Goal: Information Seeking & Learning: Understand process/instructions

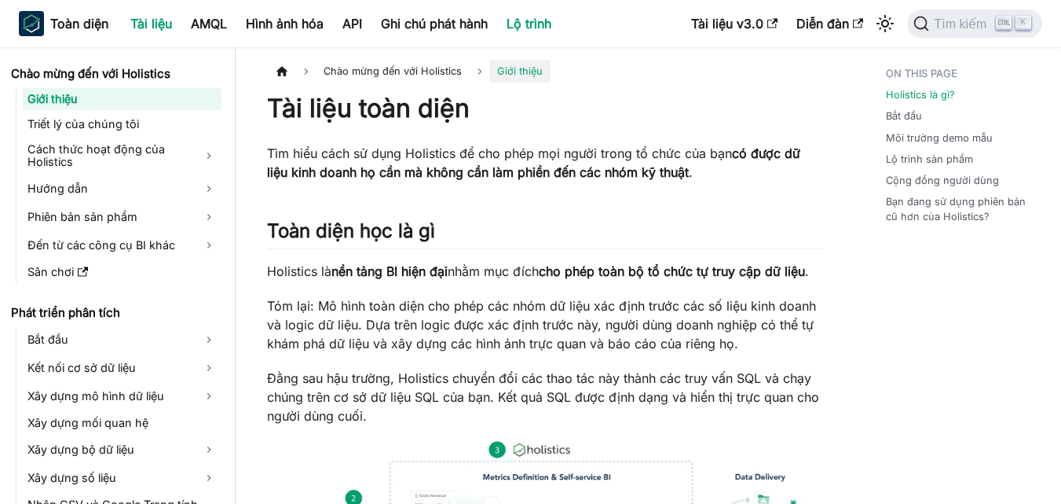
click at [551, 24] on font "Lộ trình" at bounding box center [529, 24] width 45 height 16
click at [736, 22] on font "Tài liệu v3.0" at bounding box center [727, 24] width 72 height 16
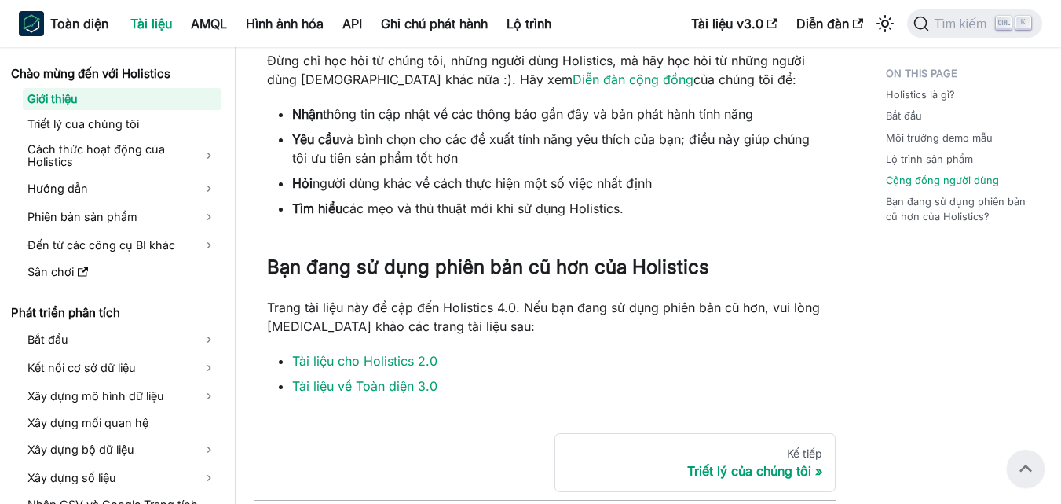
scroll to position [992, 0]
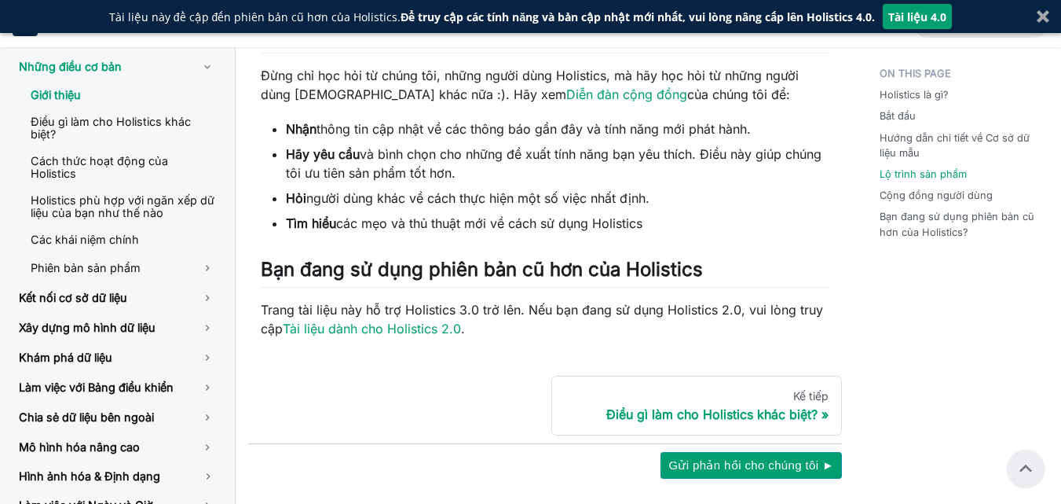
scroll to position [665, 0]
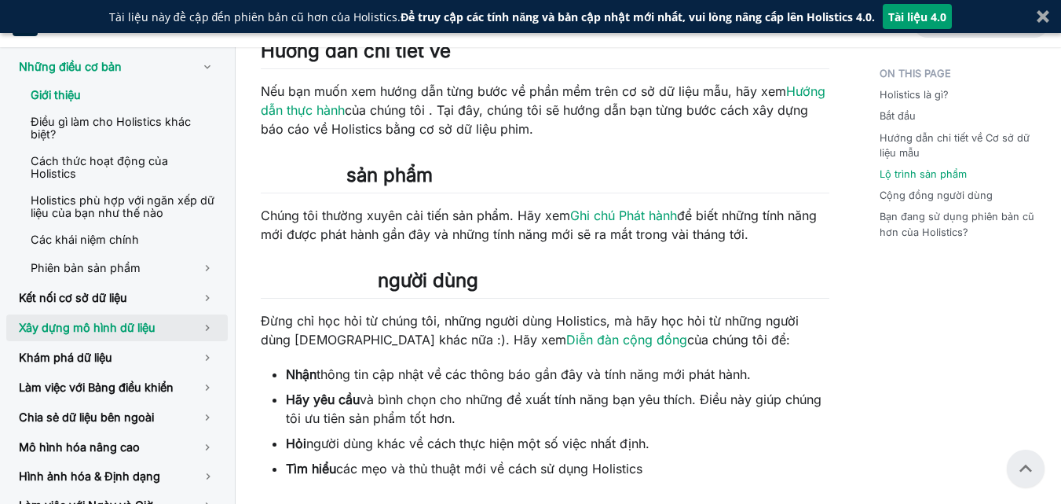
click at [80, 321] on font "Xây dựng mô hình dữ liệu" at bounding box center [87, 327] width 137 height 13
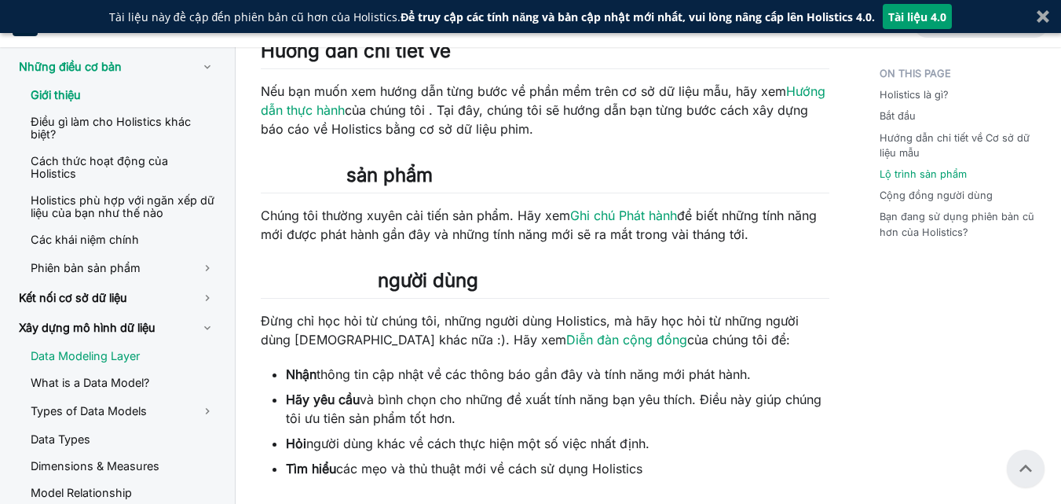
click at [128, 346] on link "Data Modeling Layer" at bounding box center [123, 356] width 210 height 24
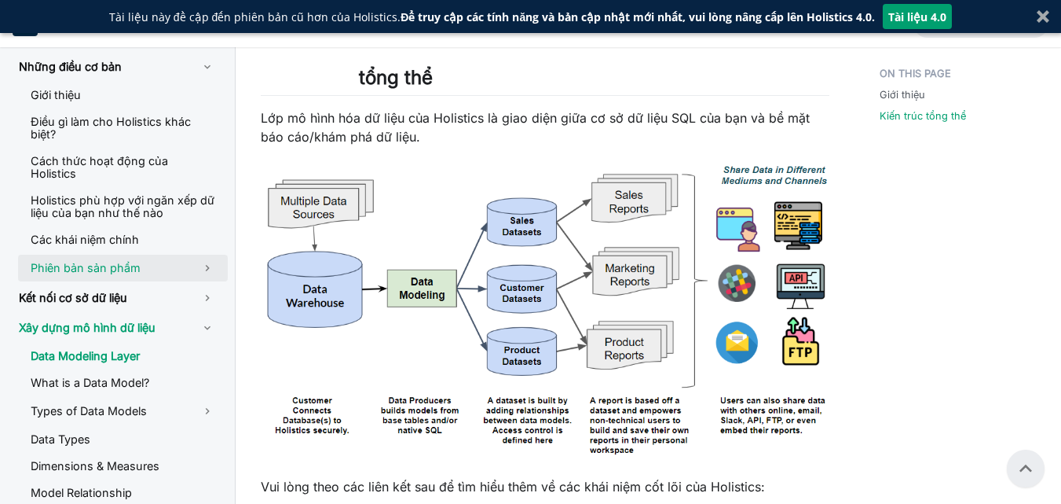
scroll to position [1062, 0]
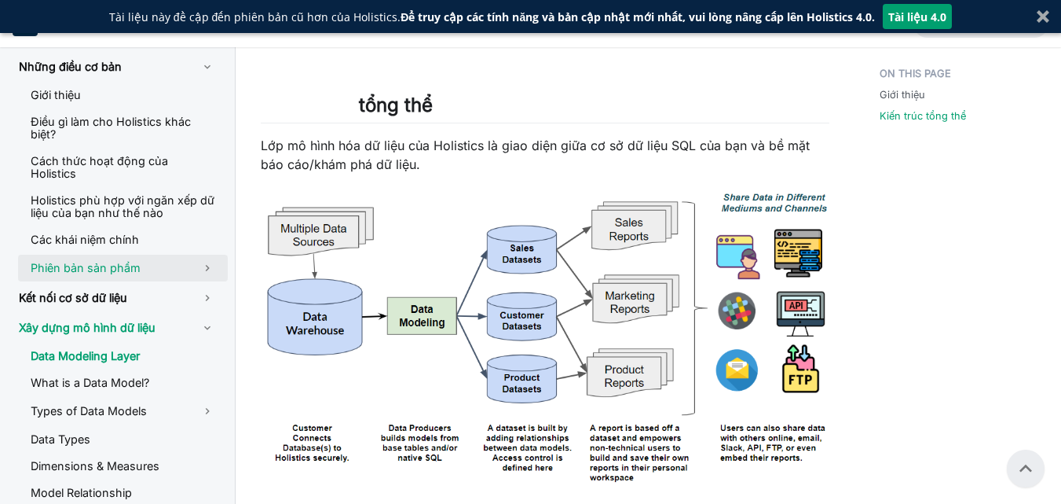
click at [101, 261] on font "Phiên bản sản phẩm" at bounding box center [86, 267] width 110 height 13
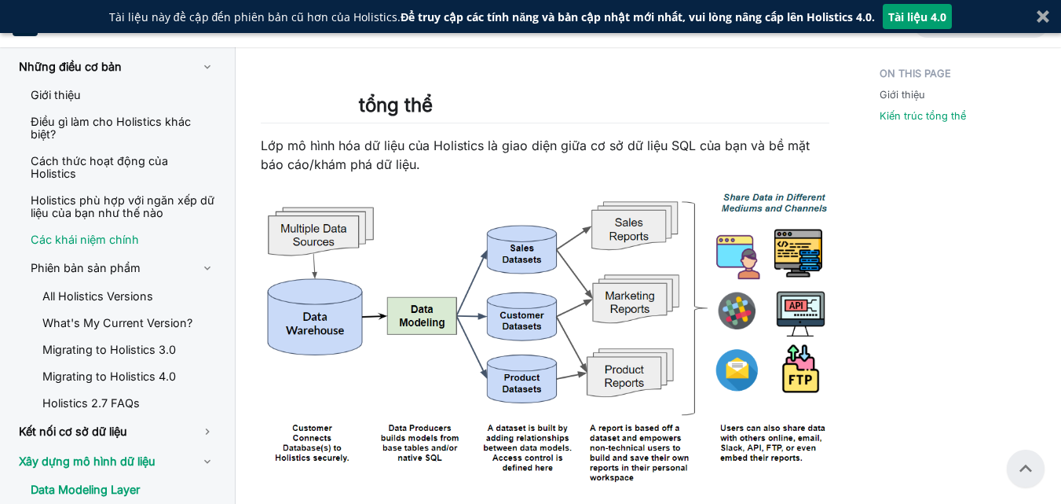
click at [119, 233] on font "Các khái niệm chính" at bounding box center [85, 239] width 108 height 13
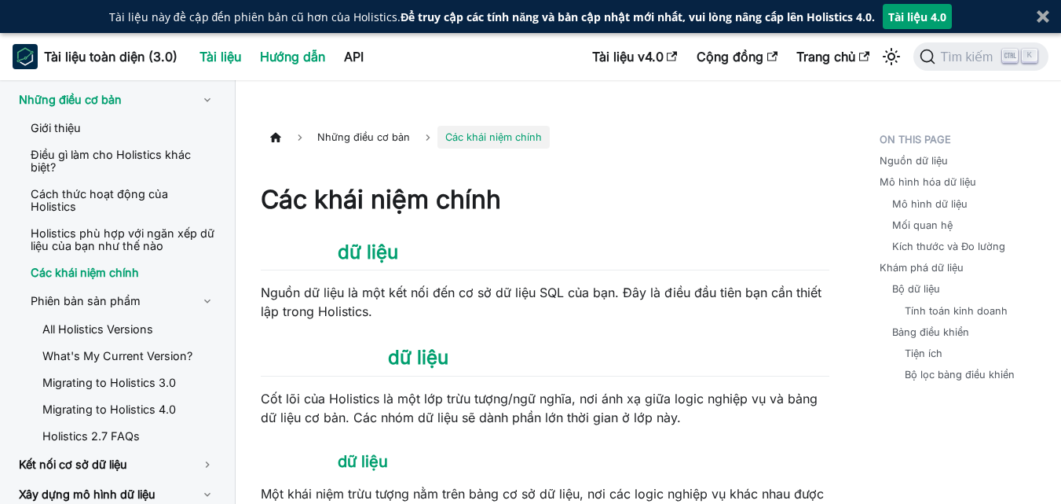
click at [283, 59] on font "Hướng dẫn" at bounding box center [292, 57] width 65 height 16
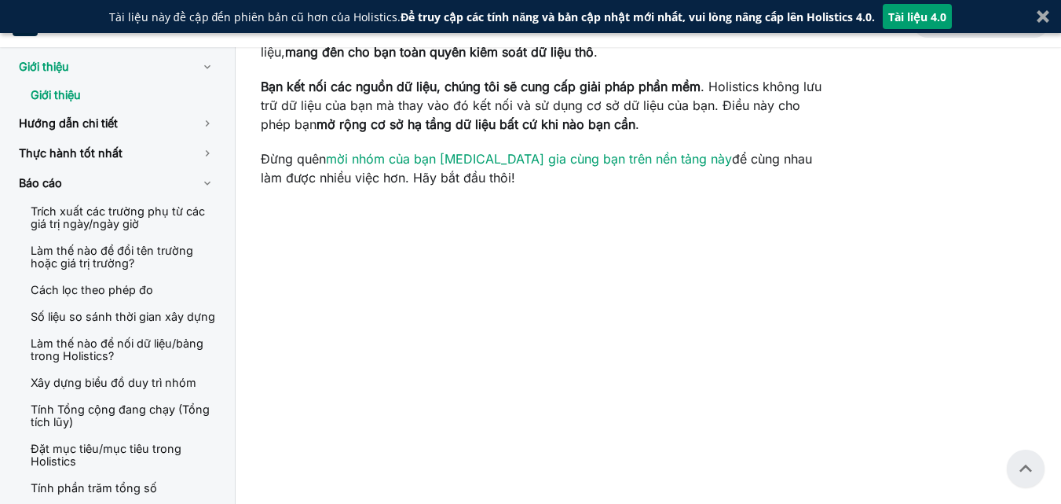
scroll to position [314, 0]
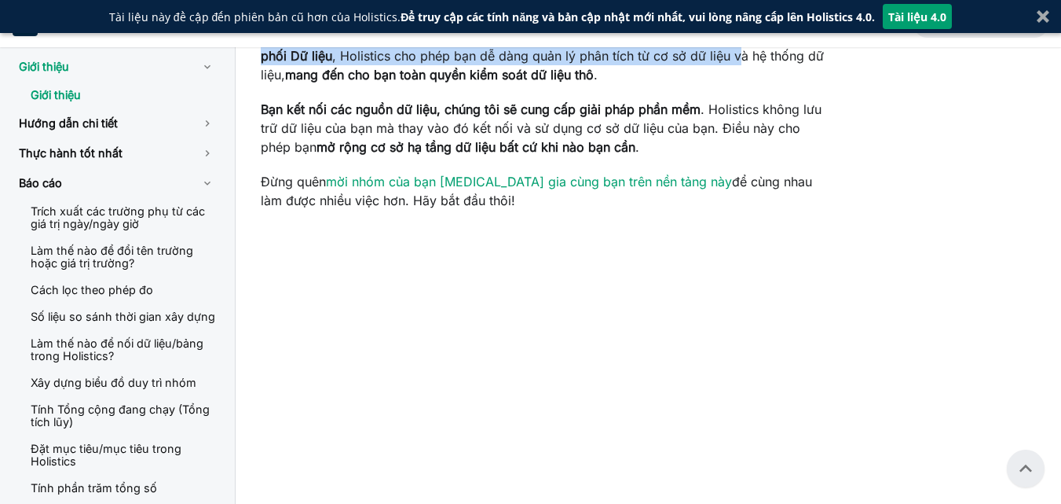
drag, startPoint x: 476, startPoint y: 215, endPoint x: 767, endPoint y: 224, distance: 290.8
click at [767, 84] on p "Với Holistics, bạn sẽ có được một nền tảng tự phục vụ và mô hình hóa dữ liệu ba…" at bounding box center [545, 46] width 569 height 75
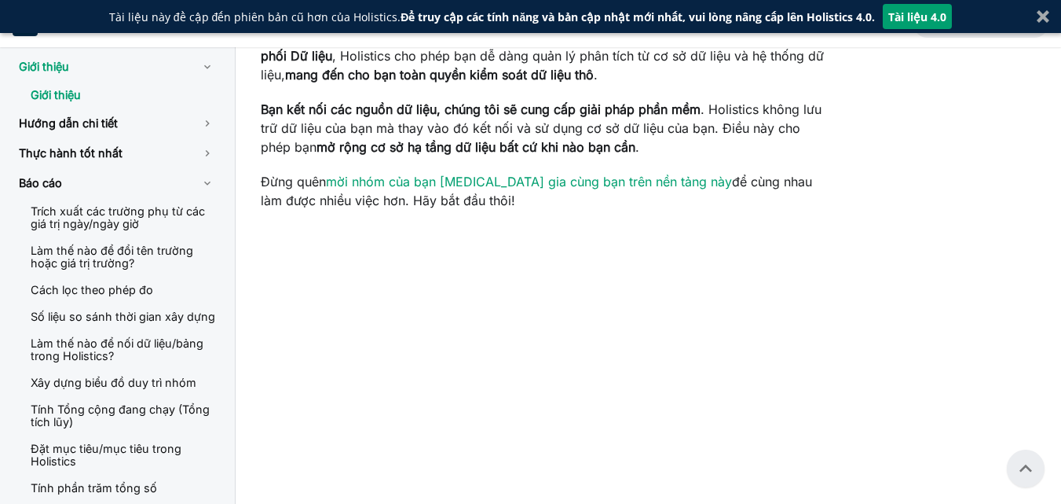
click at [544, 82] on font "mang đến cho bạn toàn quyền kiểm soát dữ liệu thô" at bounding box center [439, 75] width 309 height 16
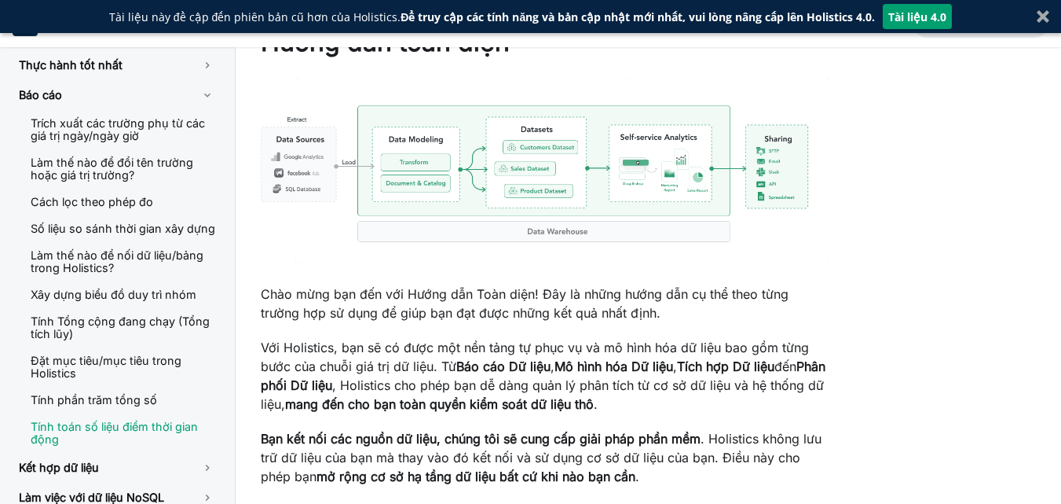
scroll to position [0, 0]
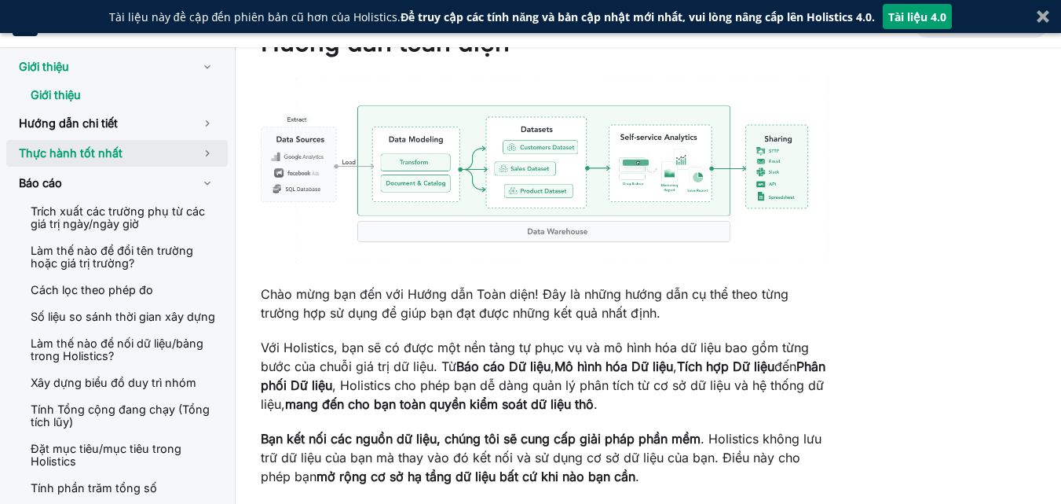
click at [86, 145] on link "Thực hành tốt nhất" at bounding box center [117, 153] width 222 height 27
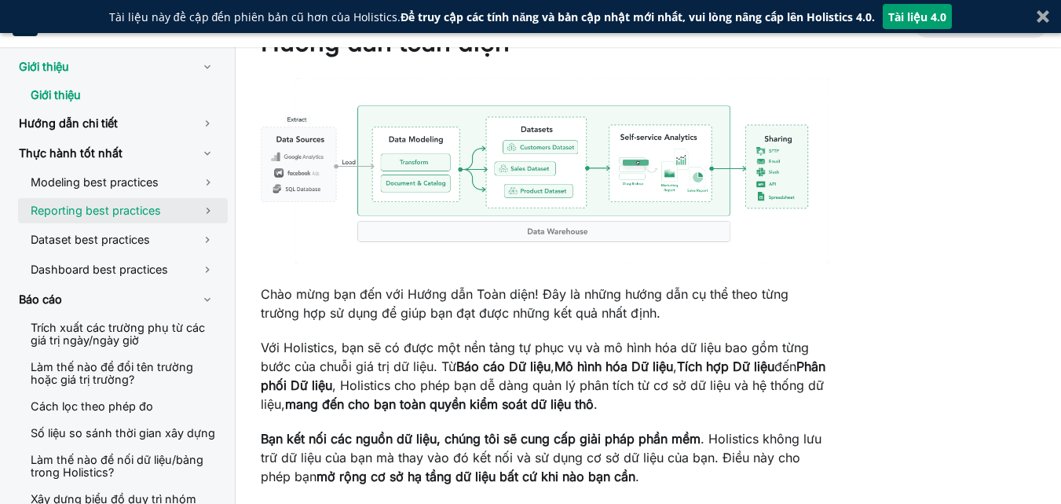
click at [104, 211] on link "Reporting best practices" at bounding box center [103, 210] width 170 height 25
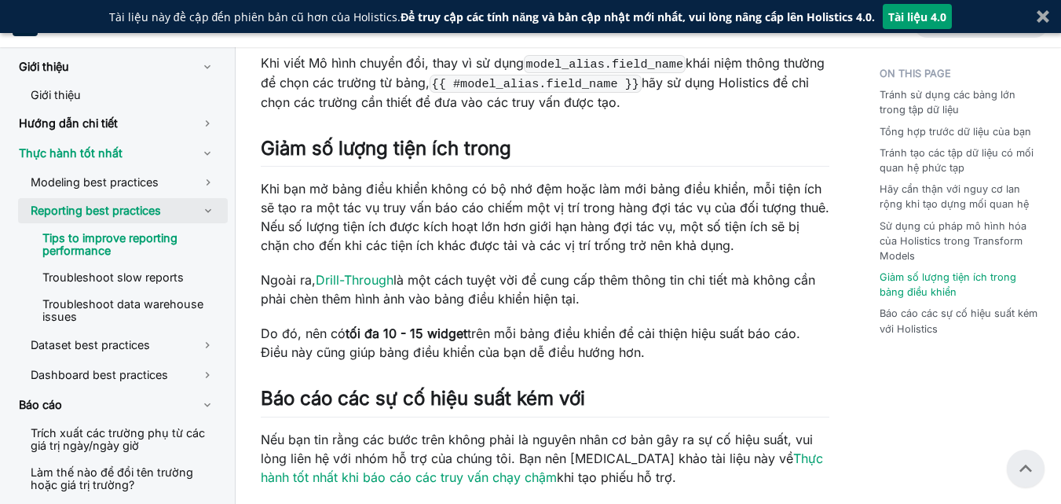
scroll to position [1021, 0]
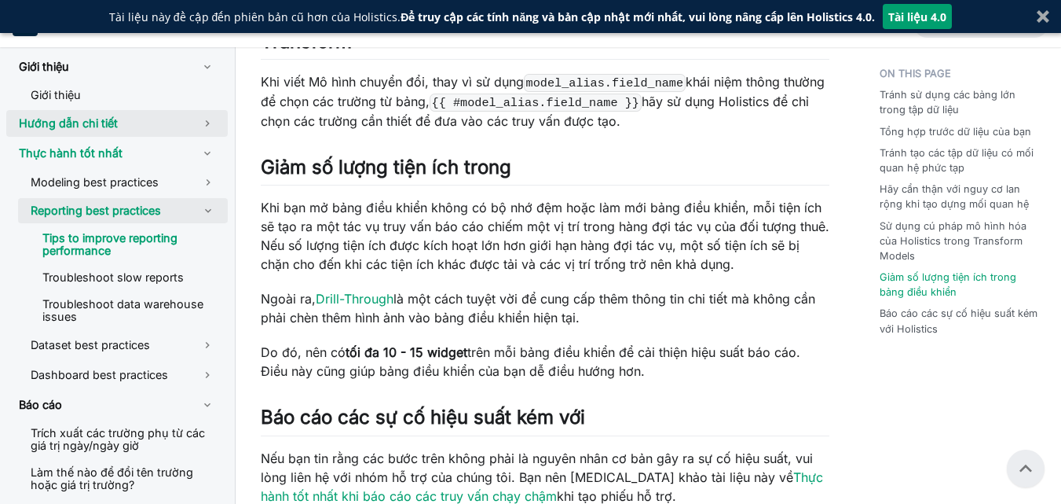
click at [92, 118] on font "Hướng dẫn chi tiết" at bounding box center [68, 122] width 99 height 13
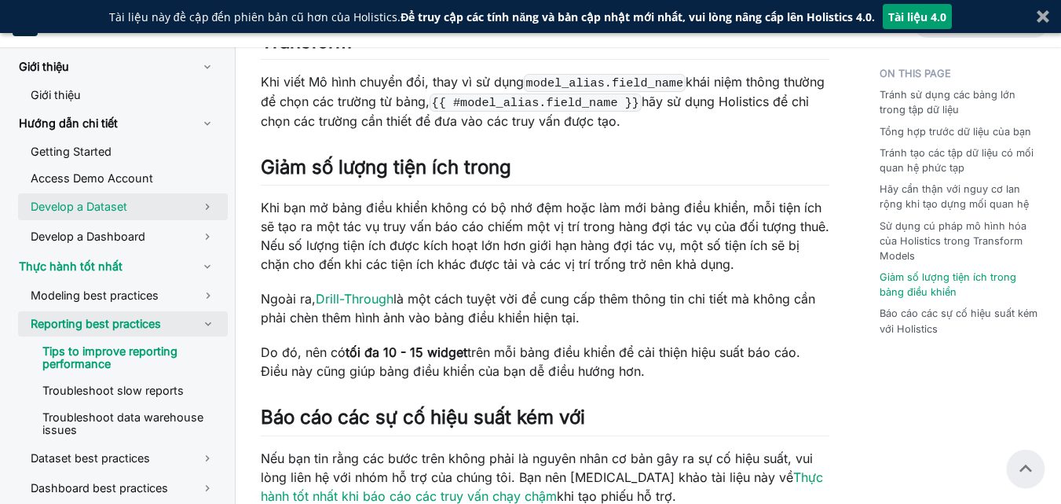
click at [63, 211] on link "Develop a Dataset" at bounding box center [123, 206] width 210 height 27
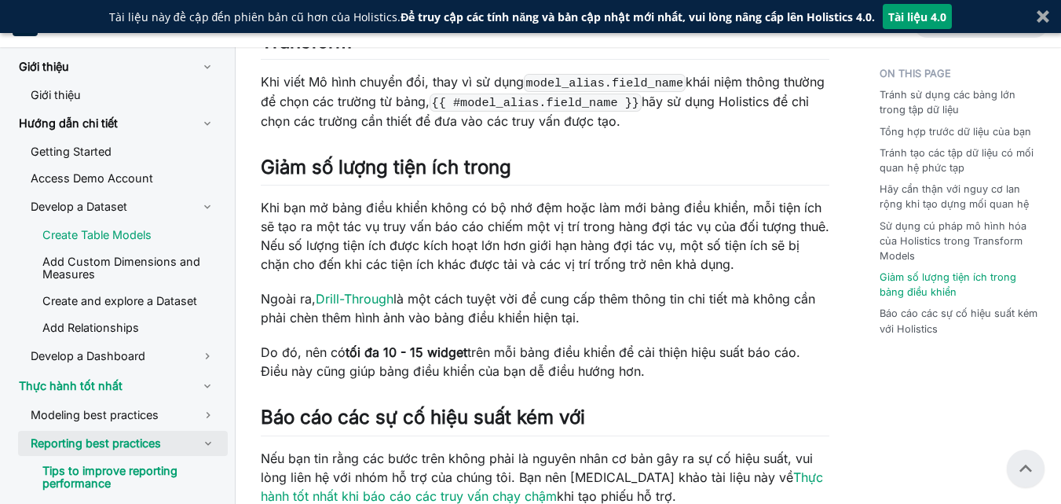
click at [149, 244] on link "Create Table Models" at bounding box center [129, 235] width 198 height 24
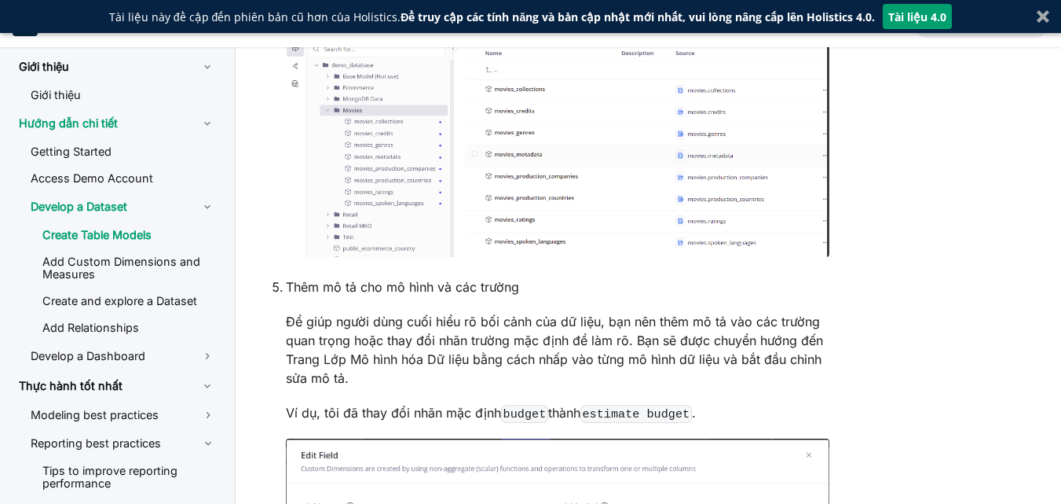
scroll to position [1335, 0]
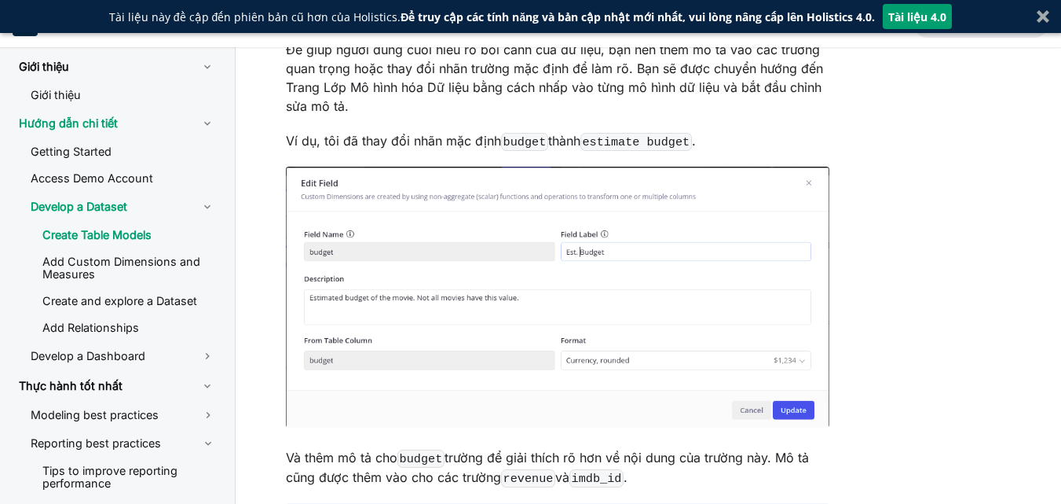
click at [936, 15] on font "Tài liệu 4.0" at bounding box center [917, 16] width 58 height 15
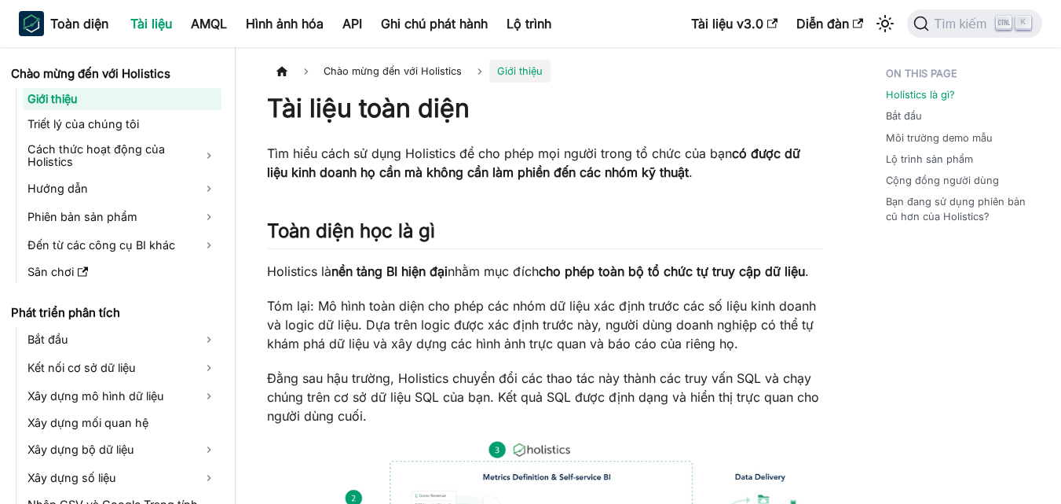
click at [509, 270] on font "nhằm mục đích" at bounding box center [493, 271] width 91 height 16
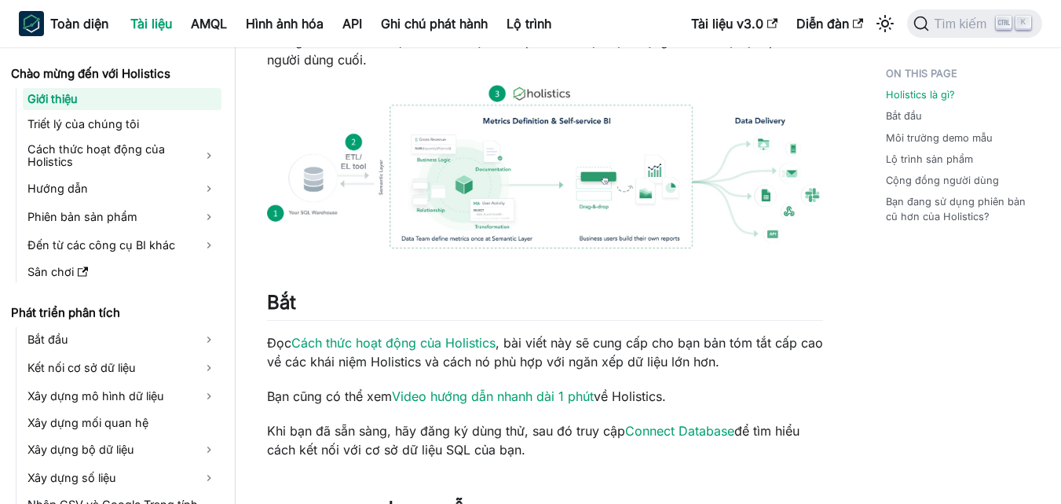
scroll to position [393, 0]
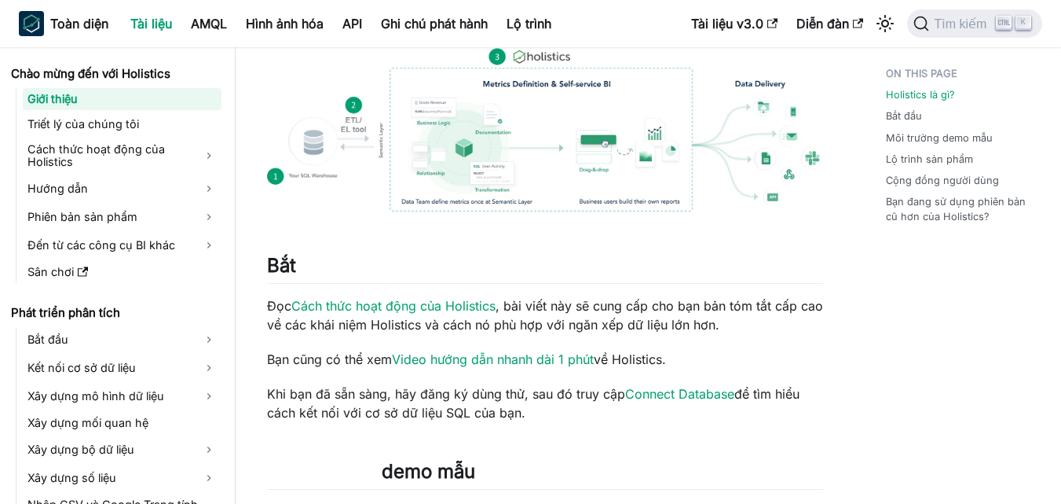
click at [521, 163] on img at bounding box center [545, 129] width 556 height 163
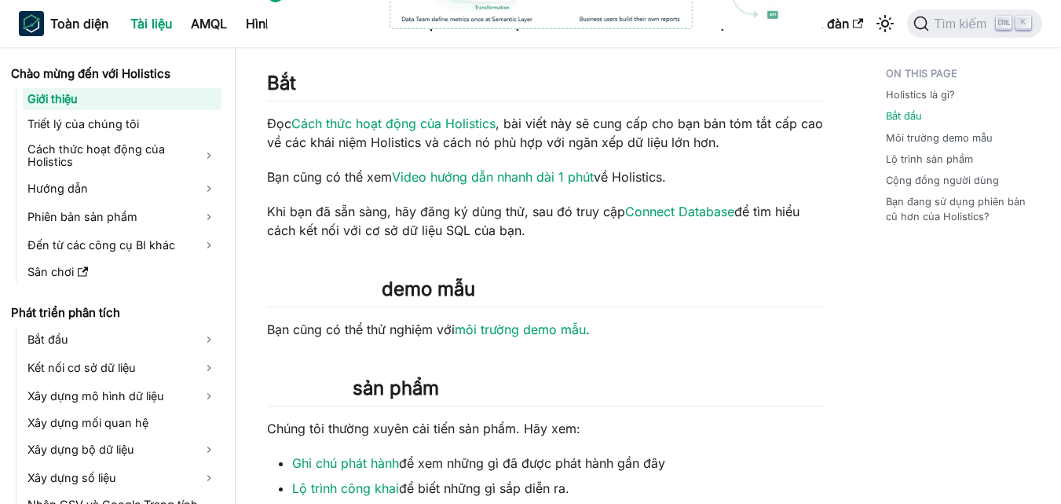
scroll to position [628, 0]
